Goal: Task Accomplishment & Management: Manage account settings

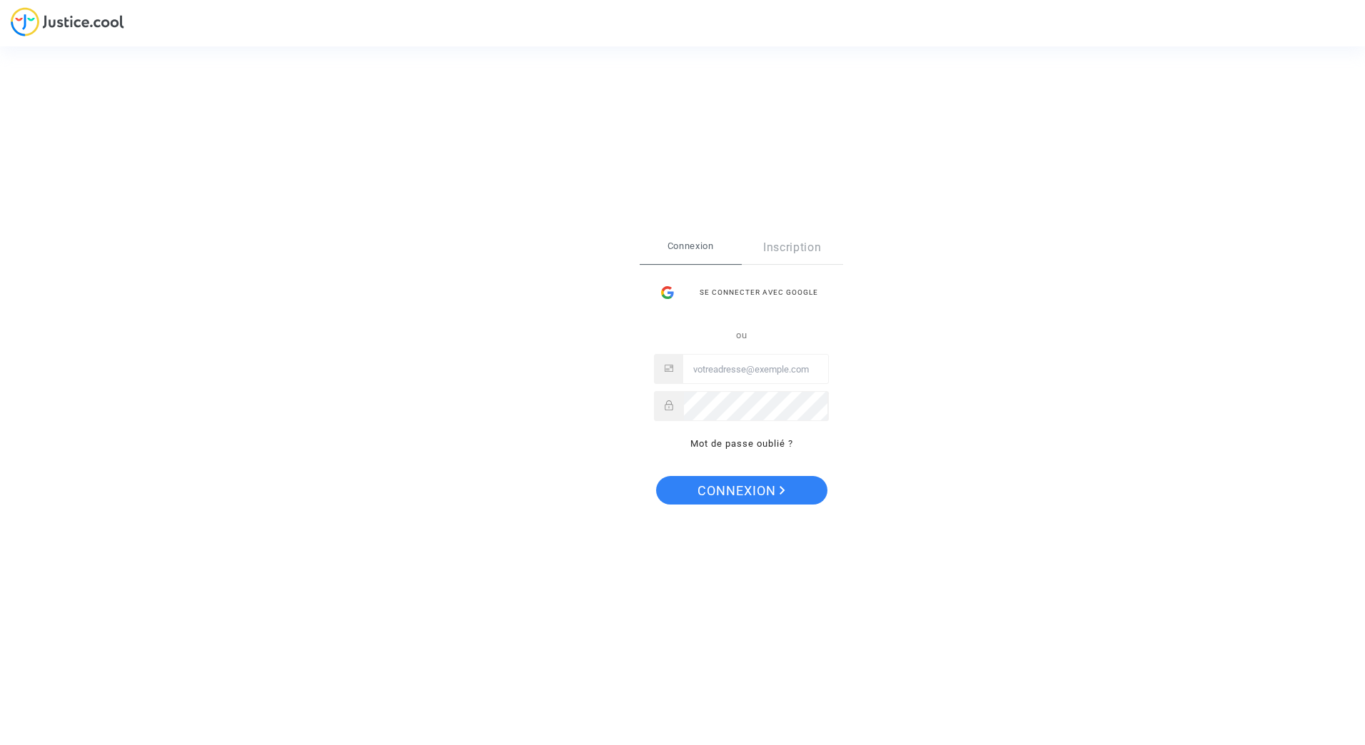
click at [729, 363] on input "Email" at bounding box center [755, 369] width 145 height 29
click at [722, 376] on input "Email" at bounding box center [755, 369] width 145 height 29
type input "[EMAIL_ADDRESS][PERSON_NAME][DOMAIN_NAME]"
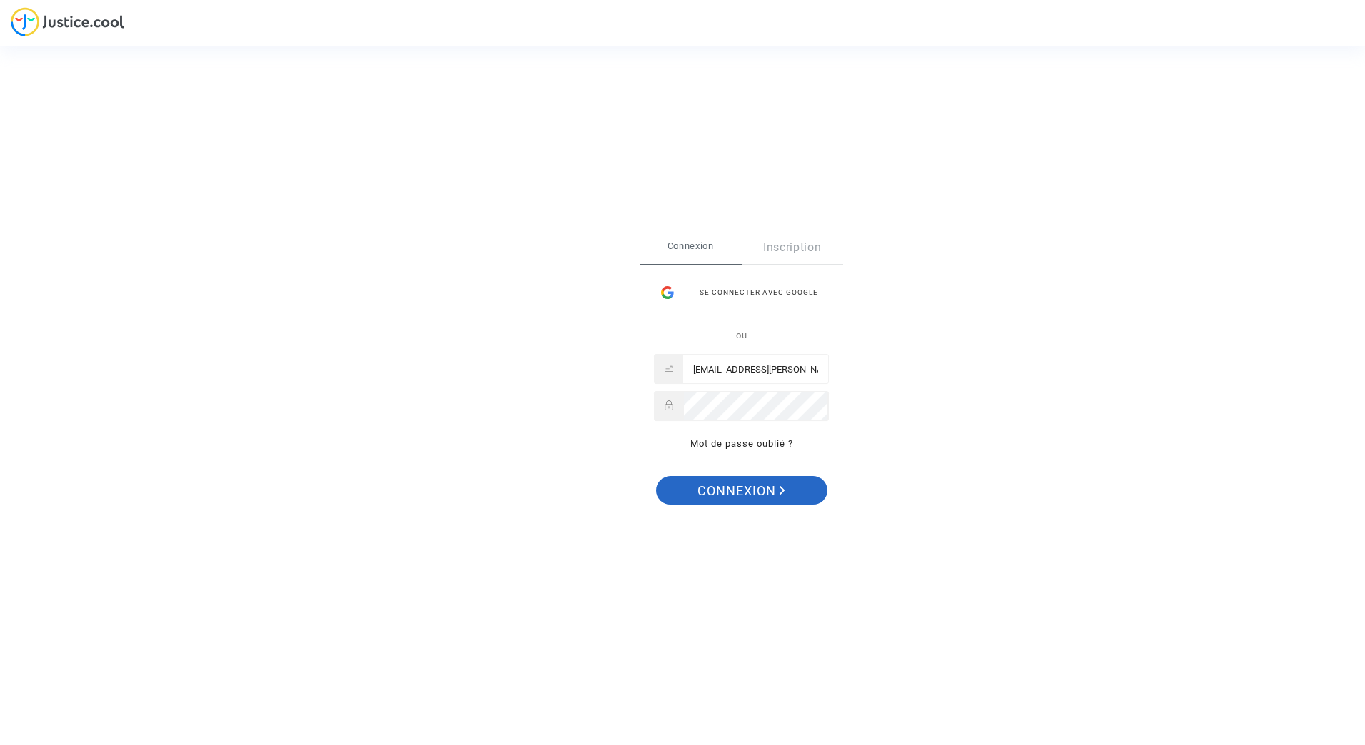
click at [733, 484] on span "Connexion" at bounding box center [741, 491] width 88 height 30
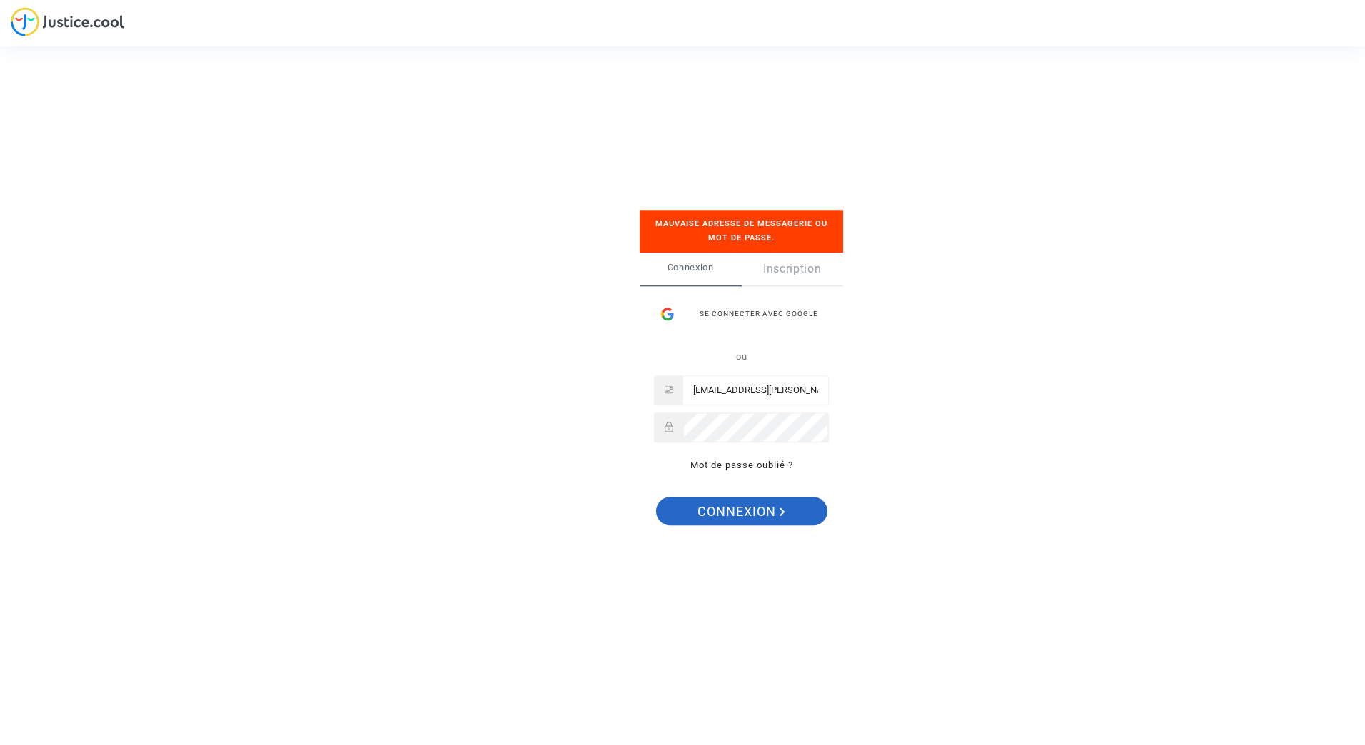
click at [683, 413] on div at bounding box center [683, 413] width 0 height 0
drag, startPoint x: 708, startPoint y: 390, endPoint x: 888, endPoint y: 390, distance: 179.9
click at [888, 390] on div "Se connecter Mauvaise adresse de messagerie ou mot de passe. Connexion Inscript…" at bounding box center [682, 372] width 1365 height 745
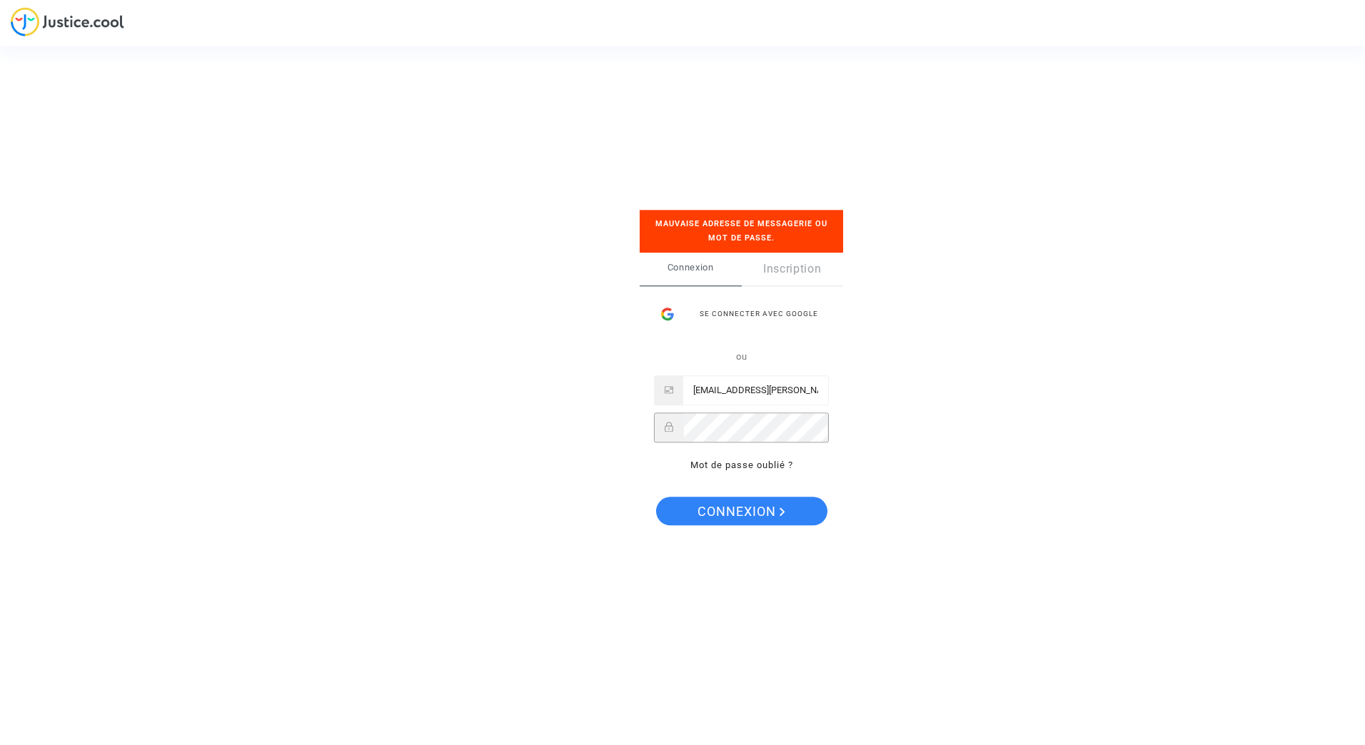
click at [615, 438] on div "Se connecter Mauvaise adresse de messagerie ou mot de passe. Connexion Inscript…" at bounding box center [682, 372] width 143 height 382
click at [714, 517] on span "Connexion" at bounding box center [741, 512] width 88 height 30
click at [747, 514] on span "Connexion" at bounding box center [741, 512] width 88 height 30
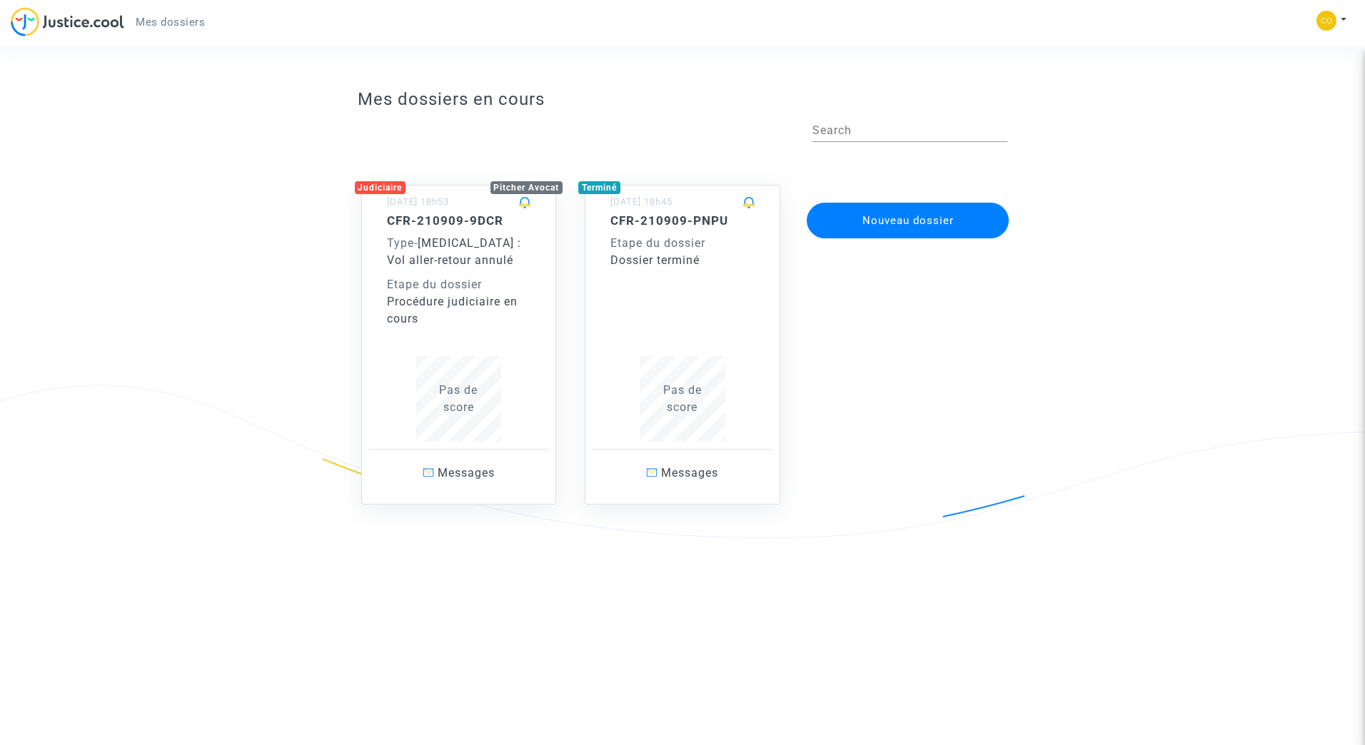
click at [409, 272] on div "CFR-210909-9DCR Type - [MEDICAL_DATA] : Vol aller-retour annulé Etape du dossie…" at bounding box center [459, 270] width 144 height 114
